Goal: Task Accomplishment & Management: Manage account settings

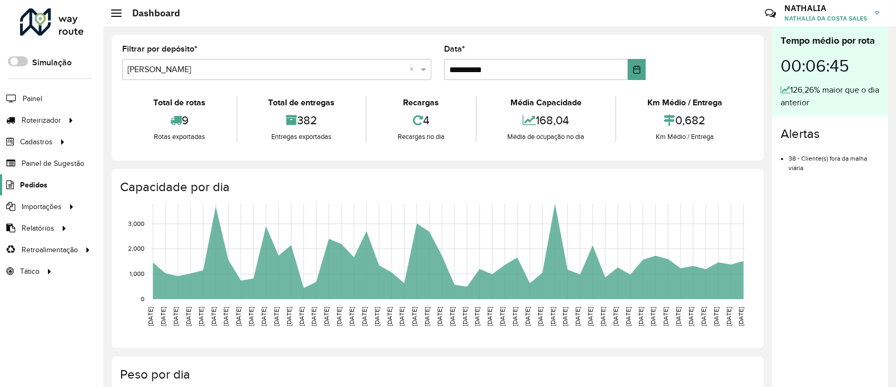
click at [22, 191] on link "Pedidos" at bounding box center [23, 184] width 47 height 21
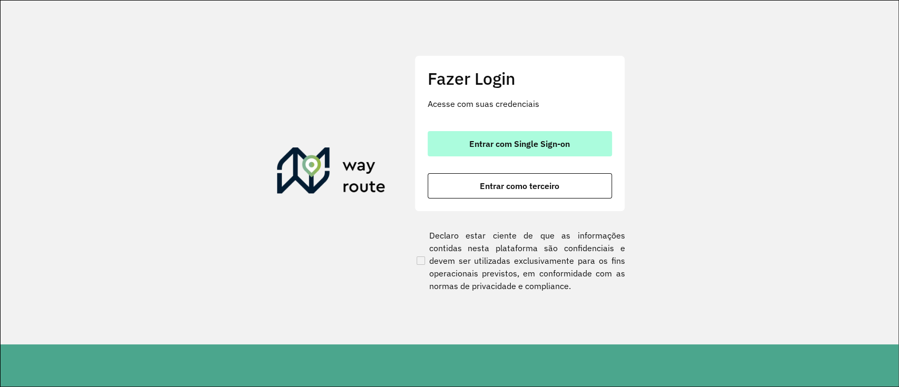
click at [470, 144] on span "Entrar com Single Sign-on" at bounding box center [519, 144] width 101 height 8
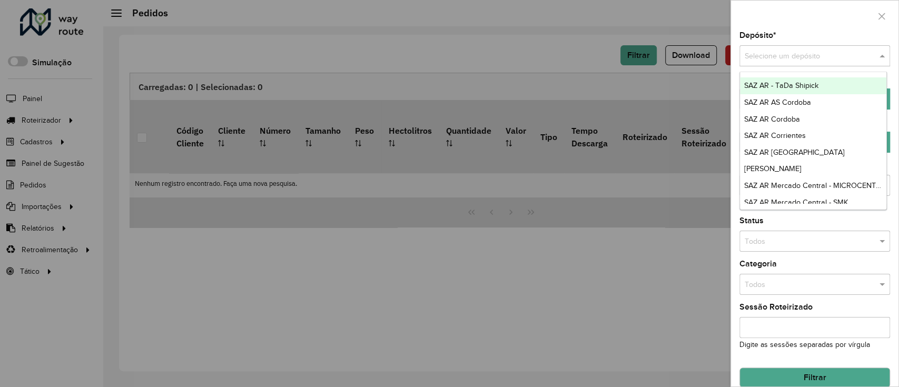
click at [824, 57] on input "text" at bounding box center [804, 57] width 119 height 12
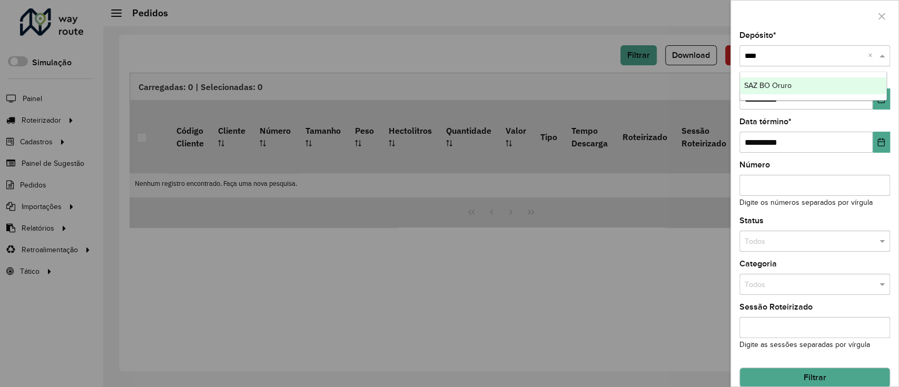
type input "*****"
click at [812, 92] on div "SAZ BO Oruro" at bounding box center [813, 85] width 147 height 17
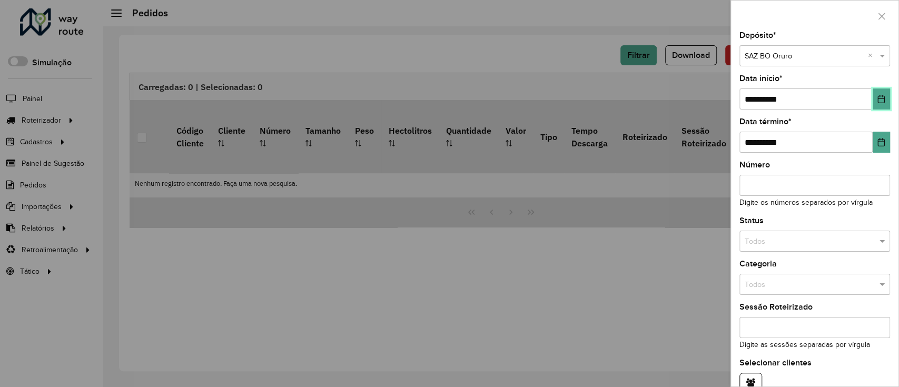
click at [873, 99] on button "Choose Date" at bounding box center [881, 98] width 17 height 21
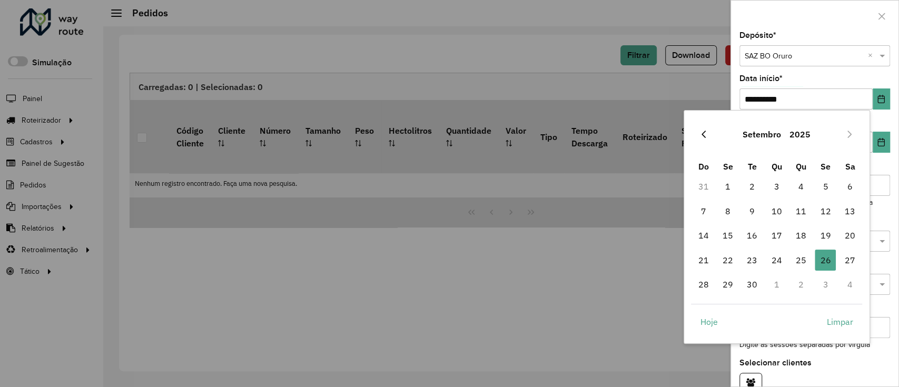
click at [709, 137] on button "Previous Month" at bounding box center [703, 134] width 17 height 17
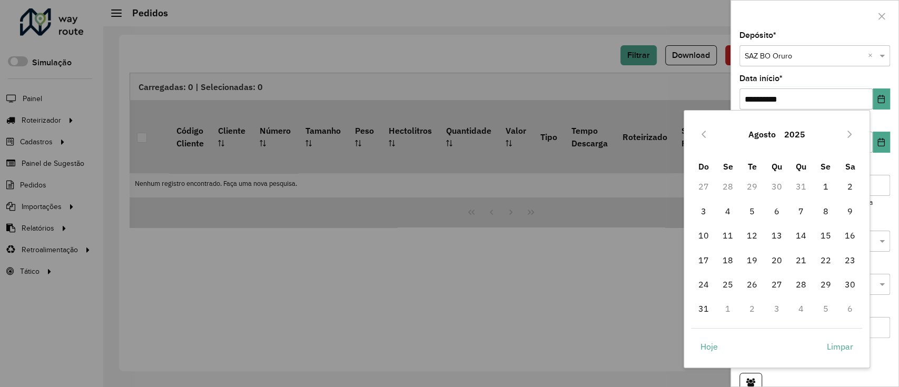
click at [709, 137] on button "Previous Month" at bounding box center [703, 134] width 17 height 17
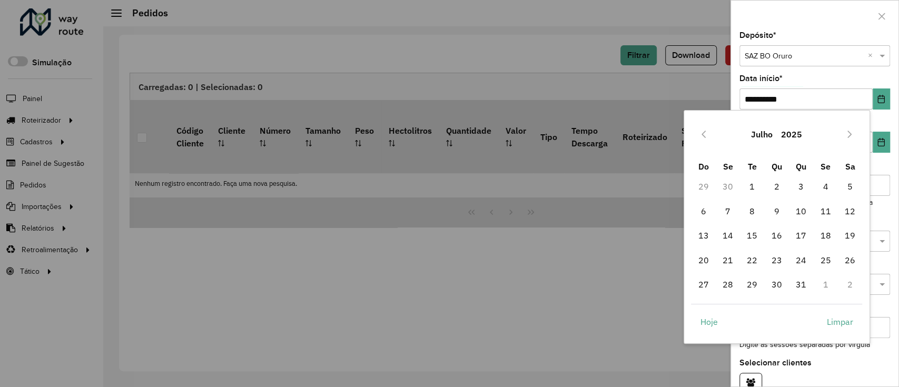
click at [709, 137] on button "Previous Month" at bounding box center [703, 134] width 17 height 17
click at [700, 133] on icon "Previous Month" at bounding box center [703, 134] width 8 height 8
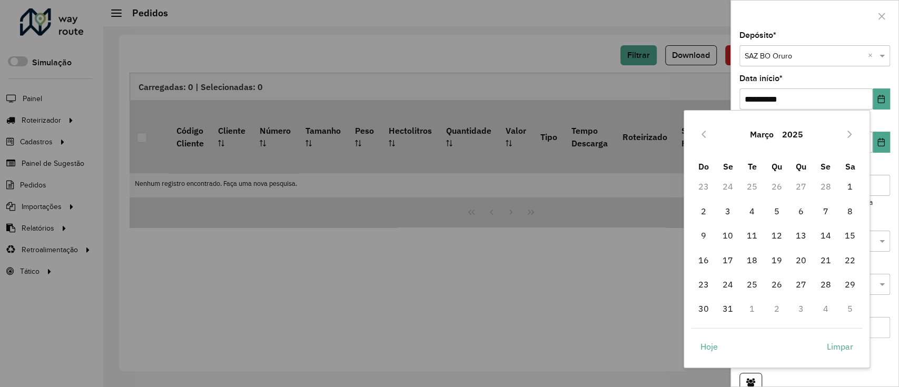
click at [700, 133] on icon "Previous Month" at bounding box center [703, 134] width 8 height 8
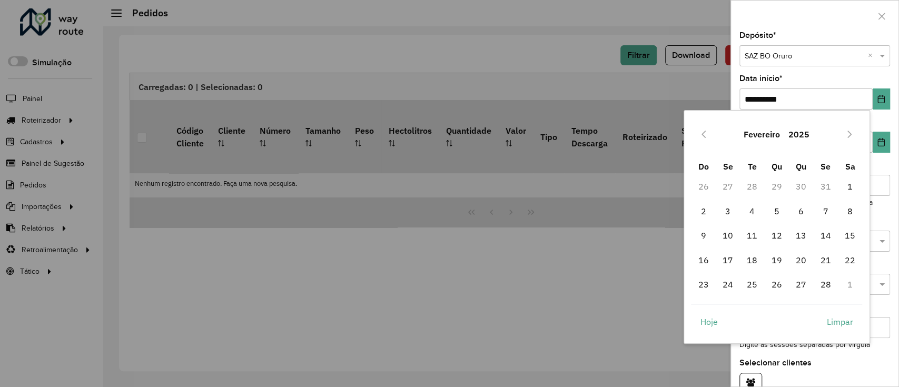
click at [700, 133] on icon "Previous Month" at bounding box center [703, 134] width 8 height 8
click at [772, 185] on span "1" at bounding box center [776, 186] width 21 height 21
type input "**********"
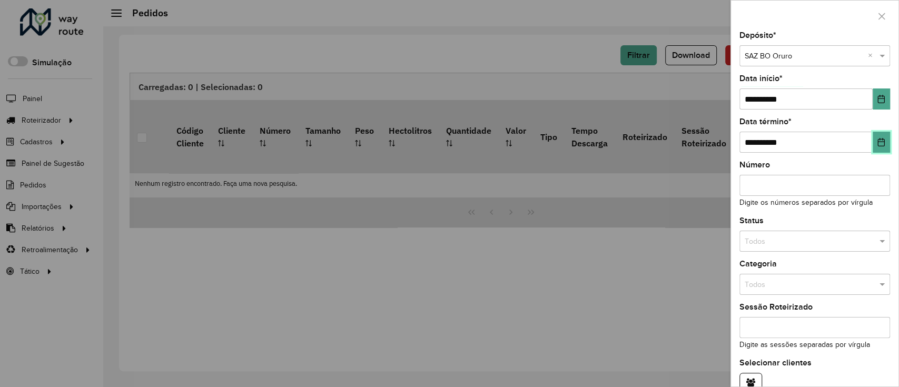
click at [877, 139] on icon "Choose Date" at bounding box center [881, 142] width 8 height 8
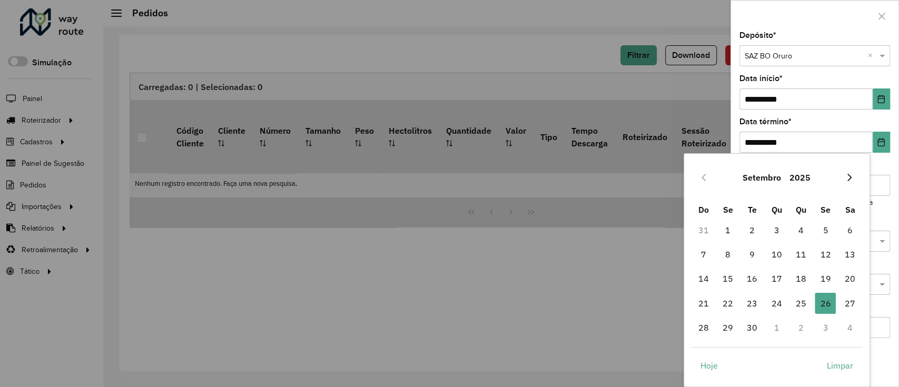
click at [847, 171] on button "Next Month" at bounding box center [849, 177] width 17 height 17
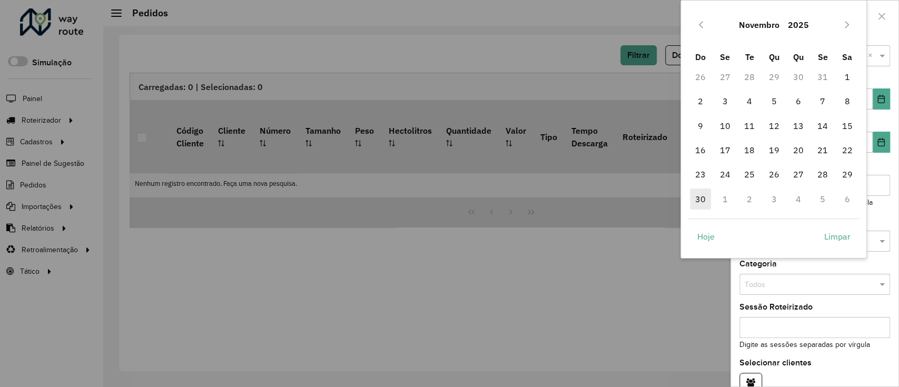
click at [698, 204] on span "30" at bounding box center [700, 199] width 21 height 21
type input "**********"
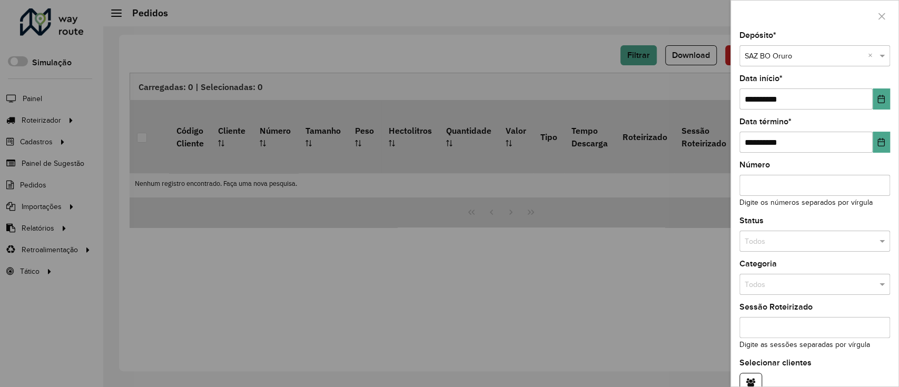
click at [804, 235] on div "Todos" at bounding box center [814, 241] width 151 height 21
click at [802, 284] on div "Não roteirizado" at bounding box center [813, 288] width 147 height 17
drag, startPoint x: 898, startPoint y: 123, endPoint x: 898, endPoint y: 196, distance: 72.7
click at [898, 196] on div "**********" at bounding box center [814, 193] width 169 height 387
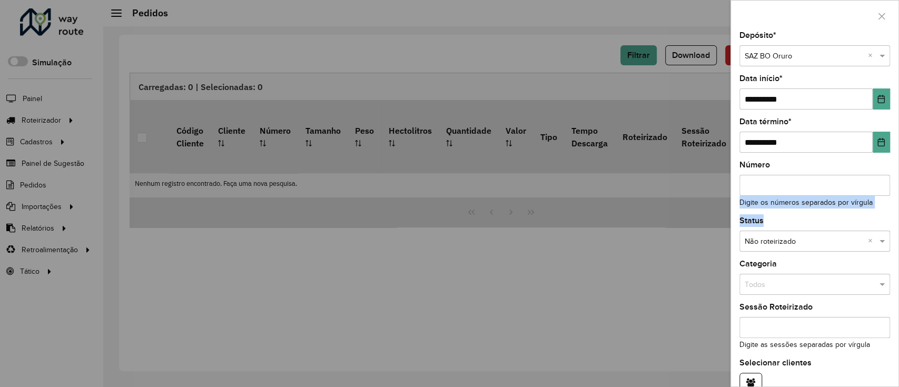
drag, startPoint x: 898, startPoint y: 196, endPoint x: 898, endPoint y: 219, distance: 23.2
click at [898, 219] on div "**********" at bounding box center [814, 193] width 169 height 387
drag, startPoint x: 898, startPoint y: 219, endPoint x: 896, endPoint y: 237, distance: 18.0
click at [896, 237] on div "**********" at bounding box center [814, 193] width 169 height 387
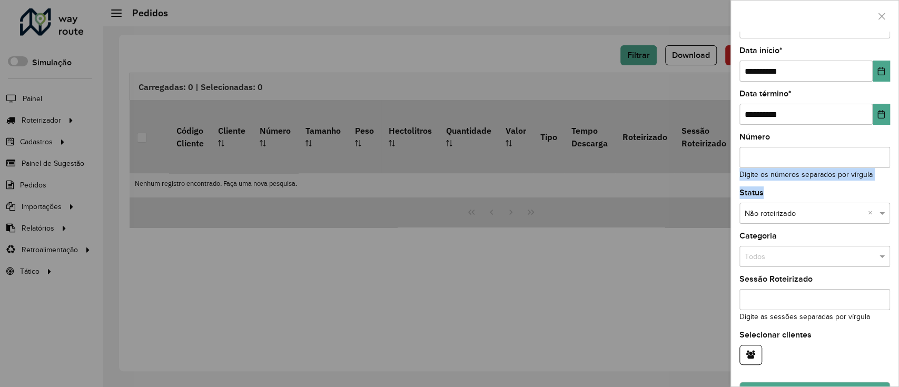
scroll to position [56, 0]
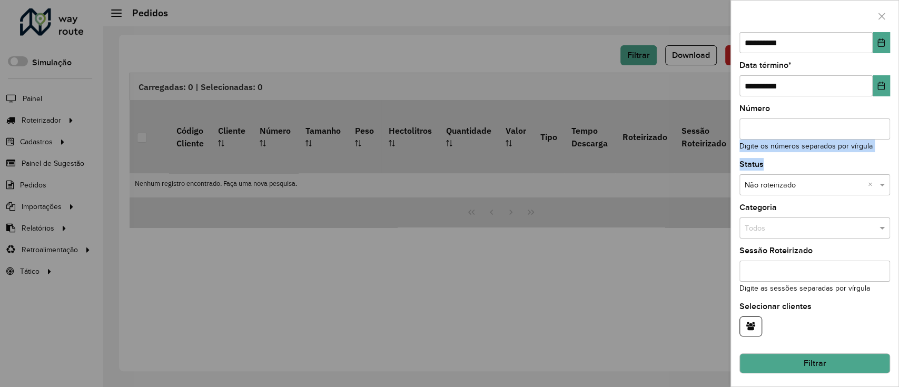
click at [825, 354] on button "Filtrar" at bounding box center [814, 363] width 151 height 20
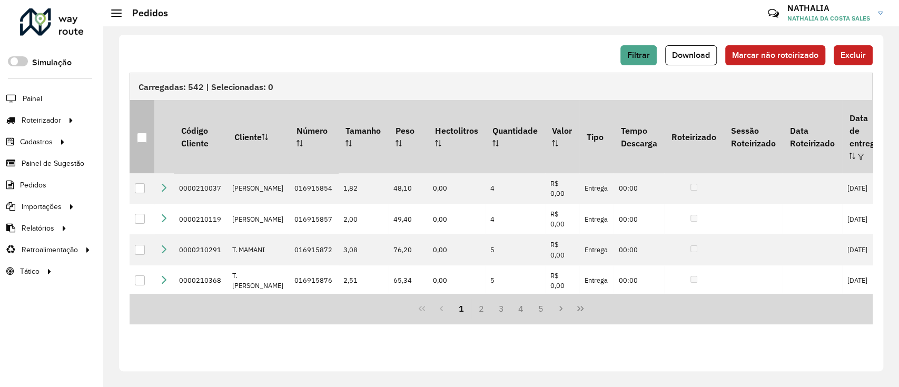
click at [142, 134] on div at bounding box center [142, 138] width 10 height 10
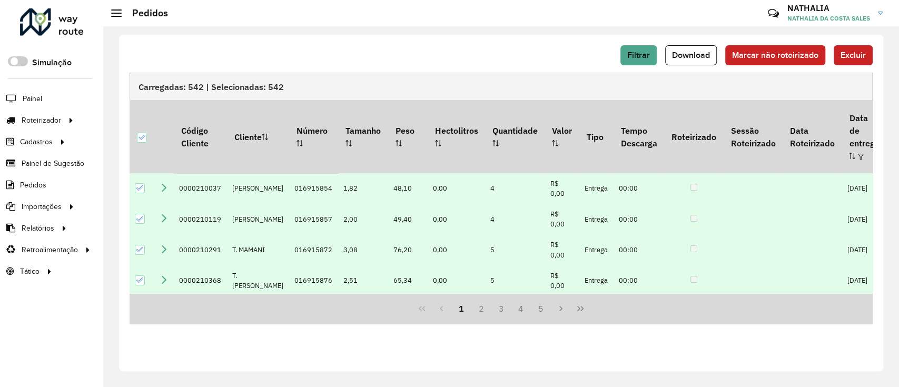
click at [859, 57] on span "Excluir" at bounding box center [853, 55] width 25 height 9
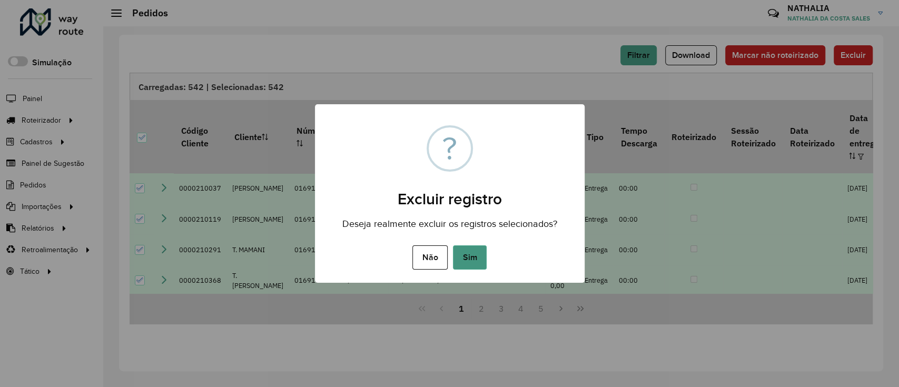
click at [477, 252] on button "Sim" at bounding box center [470, 257] width 34 height 24
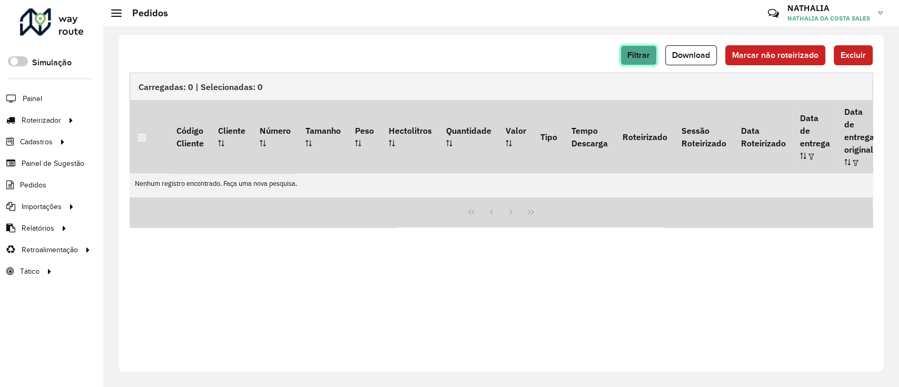
click at [639, 60] on button "Filtrar" at bounding box center [638, 55] width 36 height 20
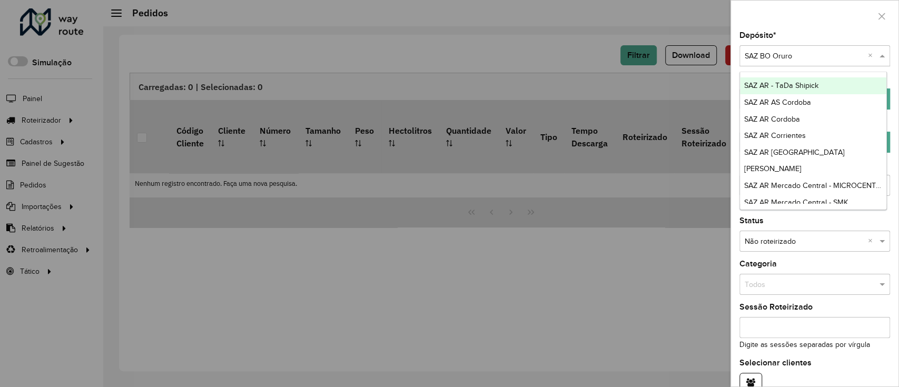
click at [834, 61] on input "text" at bounding box center [804, 57] width 119 height 12
click at [814, 51] on input "text" at bounding box center [804, 57] width 119 height 12
click at [808, 37] on div "Depósito * Selecione um depósito × SAZ BO Oruro ×" at bounding box center [814, 49] width 151 height 35
click at [786, 55] on input "text" at bounding box center [804, 57] width 119 height 12
click at [608, 19] on div at bounding box center [449, 193] width 899 height 387
